Goal: Task Accomplishment & Management: Manage account settings

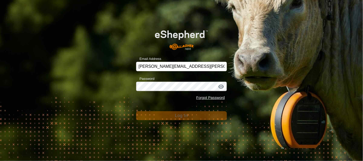
click at [176, 131] on div "Email Address [PERSON_NAME][EMAIL_ADDRESS][PERSON_NAME][DOMAIN_NAME] Password F…" at bounding box center [181, 80] width 363 height 161
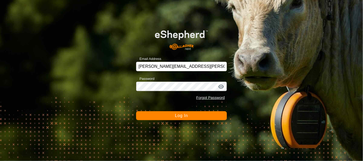
click at [175, 114] on span "Log In" at bounding box center [181, 116] width 13 height 4
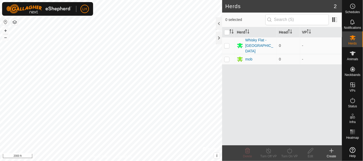
drag, startPoint x: 261, startPoint y: 44, endPoint x: 234, endPoint y: 81, distance: 46.1
click at [234, 81] on div "Herd Head VP Whisky Flat - Garfield Flat 0 - mob 0 -" at bounding box center [282, 86] width 120 height 118
click at [265, 41] on div "Whisky Flat - [GEOGRAPHIC_DATA]" at bounding box center [259, 45] width 29 height 17
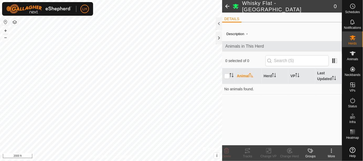
click at [229, 6] on span at bounding box center [227, 6] width 10 height 13
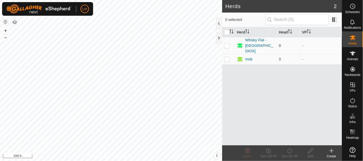
click at [225, 44] on p-checkbox at bounding box center [226, 46] width 5 height 4
click at [248, 152] on icon at bounding box center [247, 150] width 5 height 5
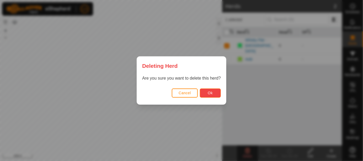
click at [206, 95] on button "Ok" at bounding box center [210, 93] width 21 height 9
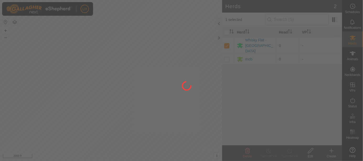
checkbox input "false"
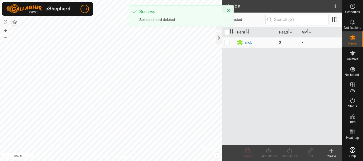
click at [227, 42] on p-checkbox at bounding box center [226, 42] width 5 height 4
checkbox input "true"
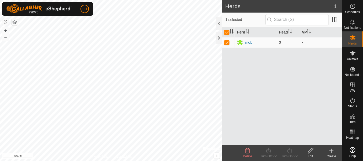
click at [249, 152] on icon at bounding box center [247, 151] width 6 height 6
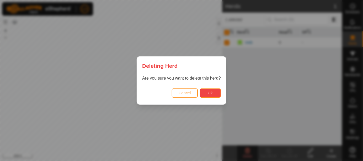
click at [211, 92] on span "Ok" at bounding box center [210, 93] width 5 height 4
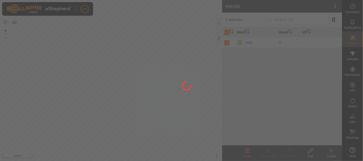
checkbox input "false"
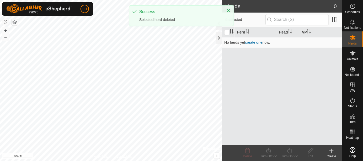
click at [300, 76] on div "Herd Head VP No herds yet create one now." at bounding box center [282, 86] width 120 height 118
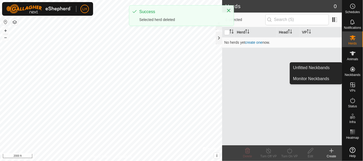
click at [352, 71] on icon at bounding box center [352, 69] width 6 height 6
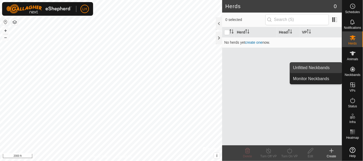
click at [306, 69] on link "Unfitted Neckbands" at bounding box center [316, 68] width 52 height 10
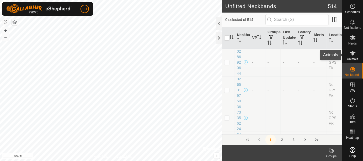
click at [353, 52] on icon at bounding box center [353, 53] width 6 height 4
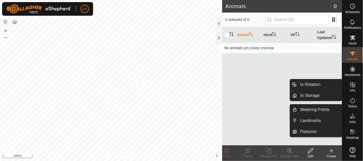
click at [354, 115] on icon at bounding box center [352, 116] width 6 height 6
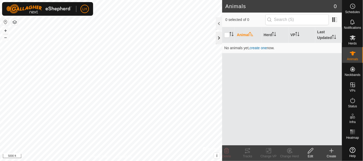
click at [218, 39] on div at bounding box center [219, 38] width 6 height 13
click at [219, 36] on div at bounding box center [219, 38] width 6 height 13
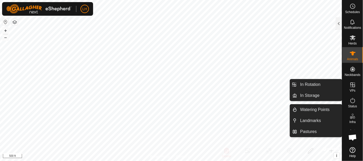
click at [354, 117] on icon at bounding box center [352, 116] width 6 height 6
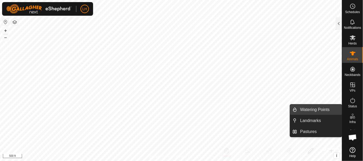
click at [319, 109] on link "Watering Points" at bounding box center [319, 110] width 45 height 10
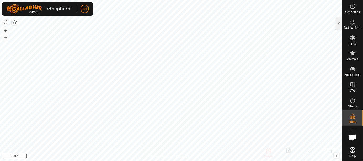
click at [337, 28] on div at bounding box center [339, 23] width 6 height 13
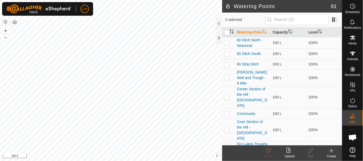
click at [335, 154] on div "Create" at bounding box center [331, 156] width 21 height 5
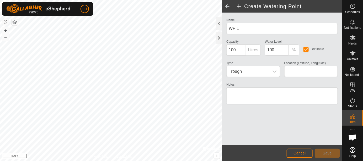
type input "38.194246, -119.300439"
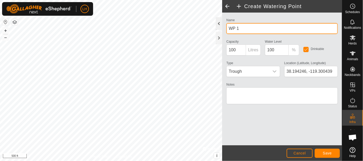
drag, startPoint x: 245, startPoint y: 30, endPoint x: 219, endPoint y: 30, distance: 25.2
click at [222, 30] on div "Create Watering Point Name WP 1 Capacity 100 Litres Water Level 100 % Drinkable…" at bounding box center [282, 80] width 120 height 161
type input "Far Cove Ditch West"
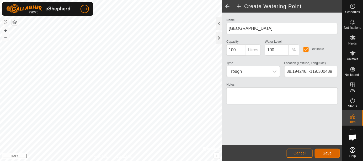
click at [324, 154] on span "Save" at bounding box center [327, 153] width 9 height 4
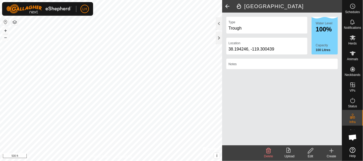
click at [331, 151] on icon at bounding box center [332, 151] width 4 height 0
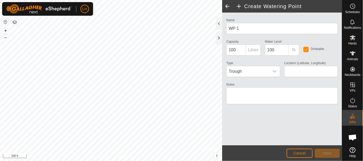
type input "38.193048, -119.293880"
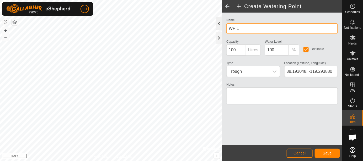
click at [193, 28] on div "Create Watering Point Name WP 1 Capacity 100 Litres Water Level 100 % Drinkable…" at bounding box center [171, 80] width 342 height 161
drag, startPoint x: 236, startPoint y: 28, endPoint x: 221, endPoint y: 27, distance: 15.5
click at [222, 27] on div "Create Watering Point Name WP 1 Capacity 100 Litres Water Level 100 % Drinkable…" at bounding box center [282, 80] width 120 height 161
type input "Far Cove Springs East"
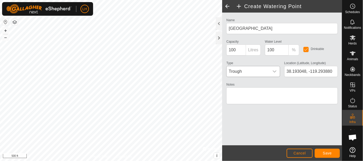
click at [256, 68] on span "Trough" at bounding box center [248, 71] width 42 height 10
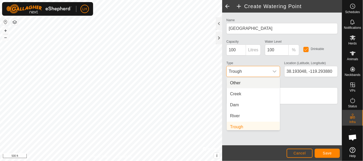
click at [238, 85] on li "Other" at bounding box center [253, 83] width 53 height 10
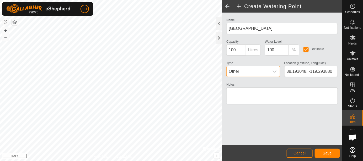
scroll to position [2, 0]
click at [322, 154] on button "Save" at bounding box center [327, 153] width 25 height 9
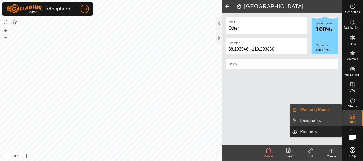
click at [308, 122] on link "Landmarks" at bounding box center [319, 121] width 45 height 10
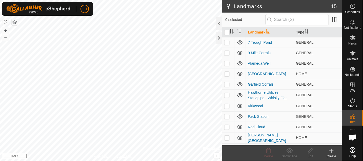
click at [331, 153] on icon at bounding box center [331, 151] width 0 height 4
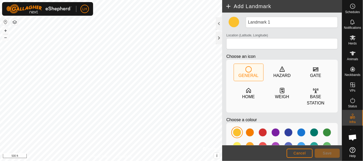
scroll to position [26, 0]
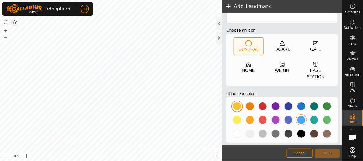
click at [300, 119] on div at bounding box center [301, 120] width 8 height 8
type input "38.197408, -119.297442"
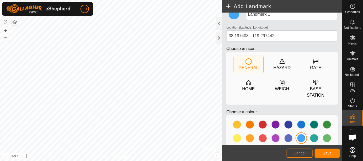
scroll to position [0, 0]
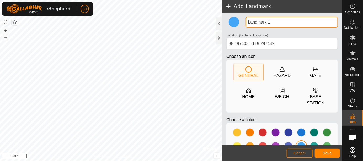
drag, startPoint x: 273, startPoint y: 23, endPoint x: 238, endPoint y: 25, distance: 34.9
click at [238, 25] on div "Landmark 1 Location (Latitude, Longitude) 38.197408, -119.297442 Choose an icon…" at bounding box center [282, 95] width 116 height 157
type input "Headwaters of the East Walker River"
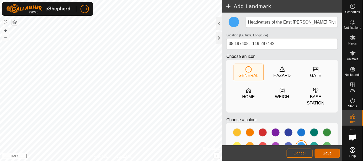
click at [328, 155] on span "Save" at bounding box center [327, 153] width 9 height 4
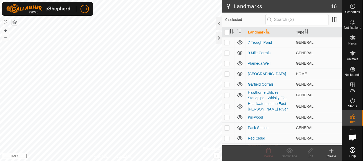
click at [132, 161] on html "LH Schedules Notifications Herds Animals Neckbands VPs Status Infra Heatmap Hel…" at bounding box center [181, 80] width 363 height 161
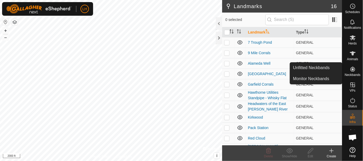
click at [352, 70] on icon at bounding box center [352, 69] width 5 height 5
click at [323, 69] on link "Unfitted Neckbands" at bounding box center [316, 68] width 52 height 10
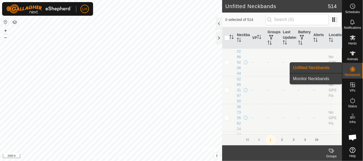
click at [316, 78] on link "Monitor Neckbands" at bounding box center [316, 79] width 52 height 10
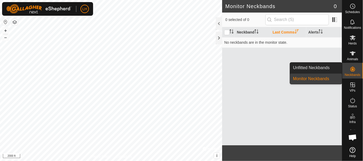
click at [354, 68] on icon at bounding box center [352, 69] width 6 height 6
click at [318, 68] on link "Unfitted Neckbands" at bounding box center [316, 68] width 52 height 10
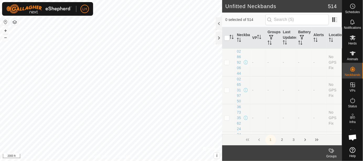
click at [284, 140] on button "2" at bounding box center [282, 140] width 10 height 10
click at [271, 140] on button "1" at bounding box center [270, 140] width 10 height 10
click at [352, 58] on span "Animals" at bounding box center [352, 59] width 11 height 3
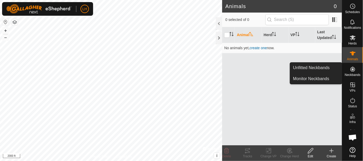
click at [354, 68] on icon at bounding box center [352, 69] width 6 height 6
click at [321, 69] on link "Unfitted Neckbands" at bounding box center [316, 68] width 52 height 10
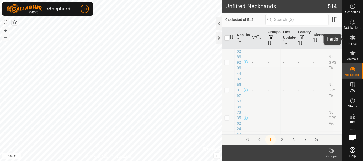
click at [356, 39] on icon at bounding box center [352, 38] width 6 height 6
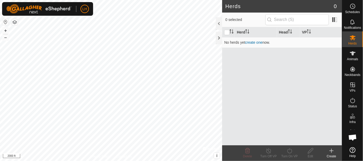
click at [330, 152] on icon at bounding box center [331, 151] width 6 height 6
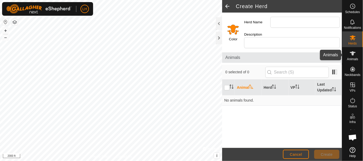
click at [351, 53] on icon at bounding box center [353, 53] width 6 height 4
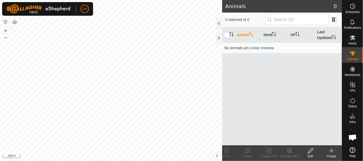
click at [329, 152] on icon at bounding box center [331, 151] width 6 height 6
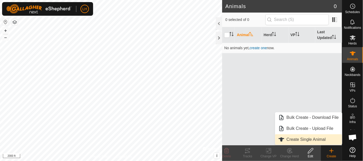
click at [311, 139] on link "Create Single Animal" at bounding box center [308, 139] width 67 height 10
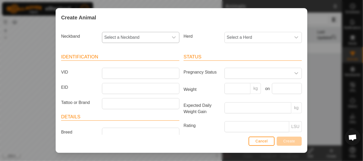
click at [172, 38] on icon "dropdown trigger" at bounding box center [174, 37] width 4 height 2
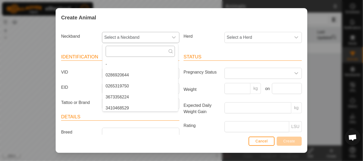
click at [154, 52] on input "text" at bounding box center [140, 51] width 69 height 11
click at [264, 143] on span "Cancel" at bounding box center [261, 141] width 12 height 4
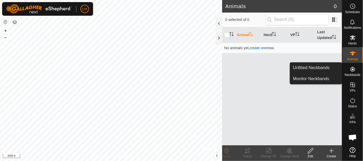
click at [352, 69] on icon at bounding box center [352, 69] width 5 height 5
click at [351, 68] on icon at bounding box center [352, 69] width 5 height 5
click at [326, 69] on link "Unfitted Neckbands" at bounding box center [316, 68] width 52 height 10
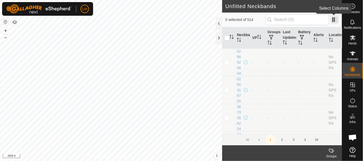
click at [333, 20] on span at bounding box center [334, 19] width 8 height 8
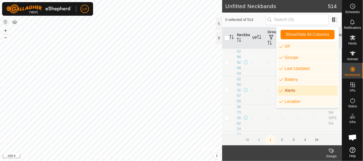
click at [301, 90] on li "Alerts" at bounding box center [307, 90] width 60 height 10
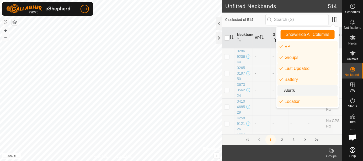
click at [301, 90] on li "Alerts" at bounding box center [307, 90] width 60 height 10
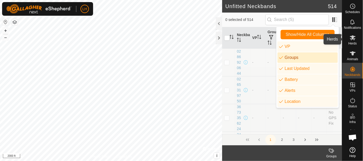
click at [353, 39] on icon at bounding box center [353, 37] width 6 height 5
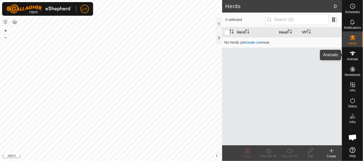
click at [352, 58] on span "Animals" at bounding box center [352, 59] width 11 height 3
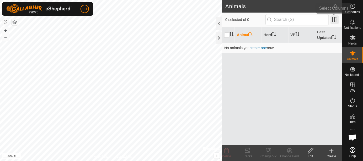
click at [334, 21] on span at bounding box center [334, 19] width 8 height 8
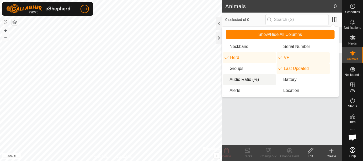
click at [243, 79] on li "Audio Ratio (%)" at bounding box center [249, 79] width 53 height 10
click at [297, 125] on div "Animal Herd VP Last Updated Audio Ratio (%) No animals yet, create one now." at bounding box center [282, 86] width 120 height 118
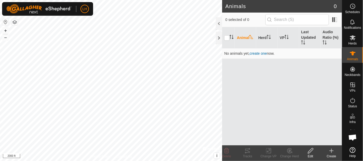
click at [17, 21] on button "button" at bounding box center [15, 22] width 6 height 6
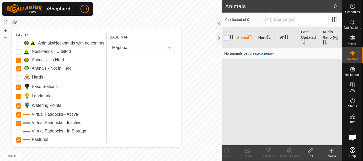
click at [18, 79] on input "Herds" at bounding box center [18, 77] width 5 height 5
click at [135, 50] on span "Mapbox" at bounding box center [137, 47] width 54 height 10
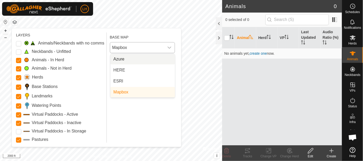
click at [125, 61] on li "Azure" at bounding box center [142, 59] width 64 height 10
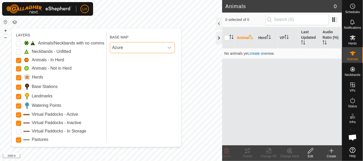
click at [219, 41] on div at bounding box center [219, 38] width 6 height 13
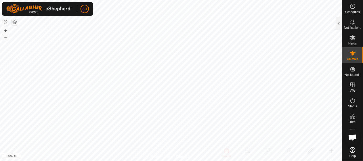
click at [14, 21] on button "button" at bounding box center [15, 22] width 6 height 6
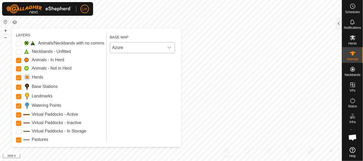
click at [132, 51] on span "Azure" at bounding box center [137, 47] width 54 height 10
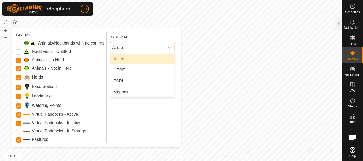
click at [153, 49] on span "Azure" at bounding box center [137, 47] width 54 height 10
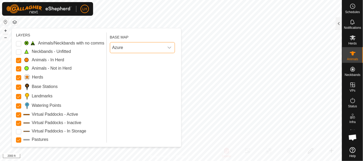
click at [153, 49] on span "Azure" at bounding box center [137, 47] width 54 height 10
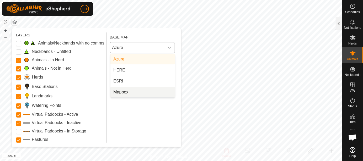
click at [120, 93] on li "Mapbox" at bounding box center [142, 92] width 64 height 10
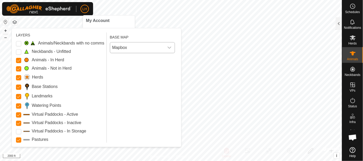
click at [87, 10] on span "LH" at bounding box center [84, 9] width 5 height 6
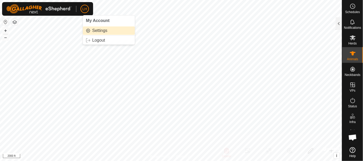
click at [99, 31] on link "Settings" at bounding box center [109, 30] width 52 height 8
